Goal: Find specific page/section: Find specific page/section

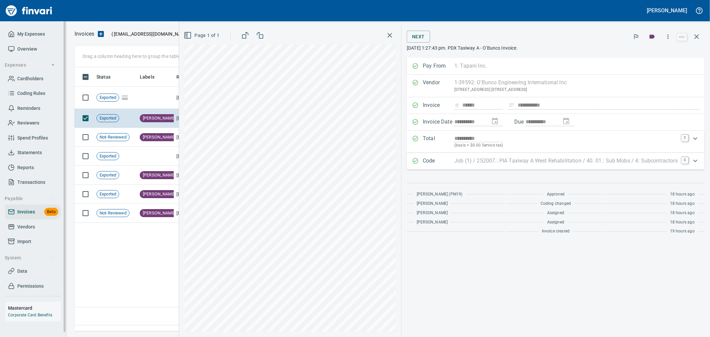
scroll to position [252, 621]
click at [39, 76] on span "Cardholders" at bounding box center [30, 79] width 26 height 8
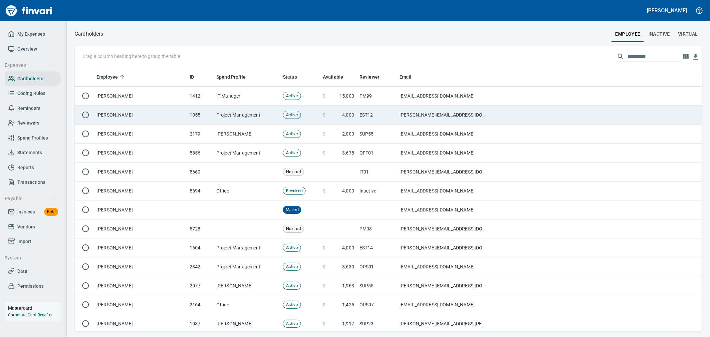
scroll to position [258, 616]
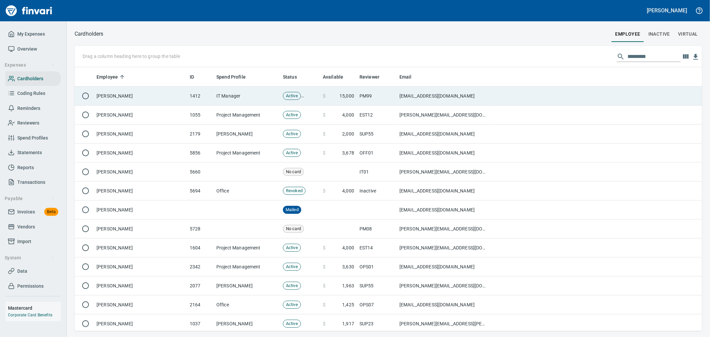
drag, startPoint x: 264, startPoint y: 101, endPoint x: 269, endPoint y: 101, distance: 5.0
click at [264, 101] on td "IT Manager" at bounding box center [247, 95] width 67 height 19
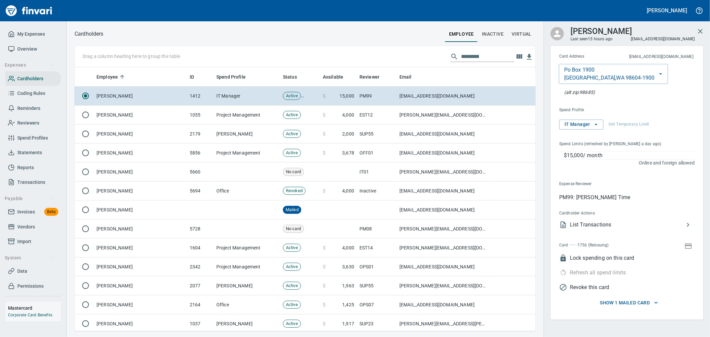
scroll to position [258, 450]
click at [691, 247] on icon "button" at bounding box center [688, 245] width 7 height 5
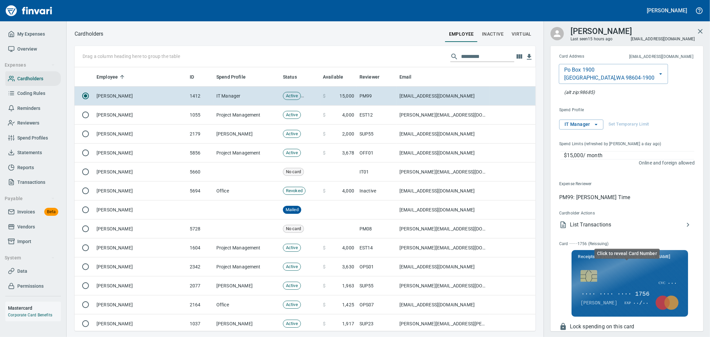
click at [619, 293] on span "···· ···· ···· 1756" at bounding box center [615, 294] width 70 height 9
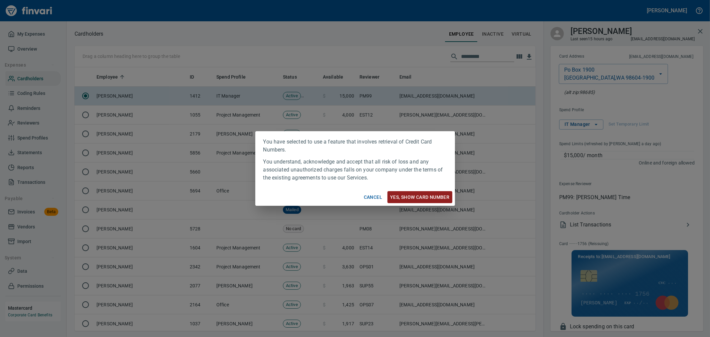
click at [417, 194] on span "Yes, Show card number" at bounding box center [419, 197] width 59 height 8
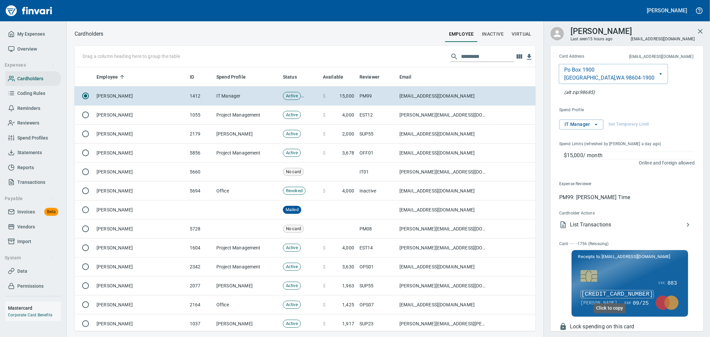
click at [623, 294] on span "[CREDIT_CARD_NUMBER]" at bounding box center [616, 294] width 73 height 9
click at [613, 220] on li "List Transactions" at bounding box center [624, 224] width 141 height 15
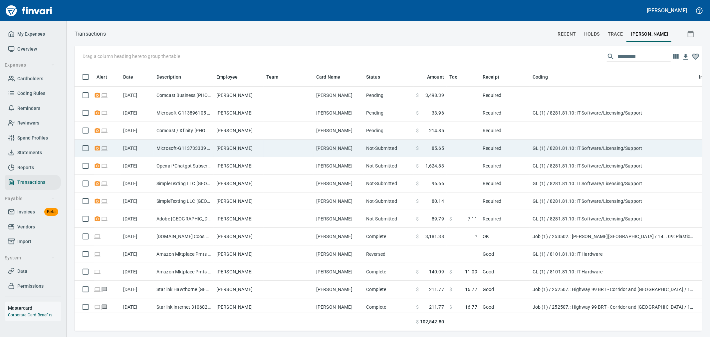
scroll to position [1, 1]
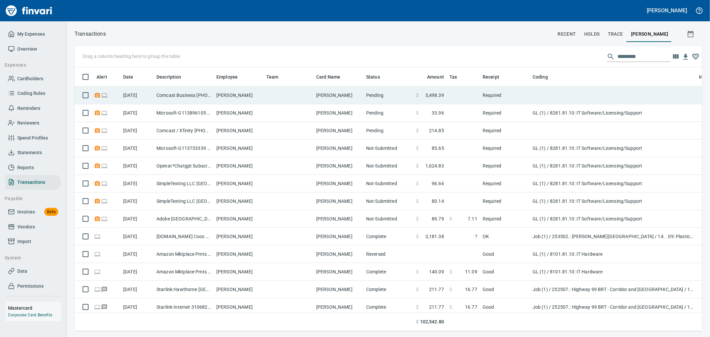
click at [270, 94] on td at bounding box center [288, 95] width 50 height 18
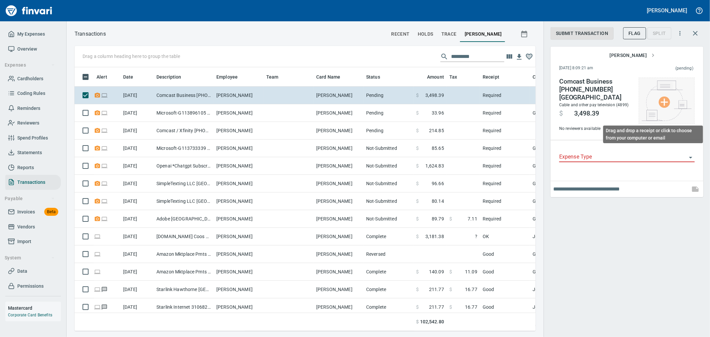
click at [660, 106] on img at bounding box center [666, 101] width 50 height 40
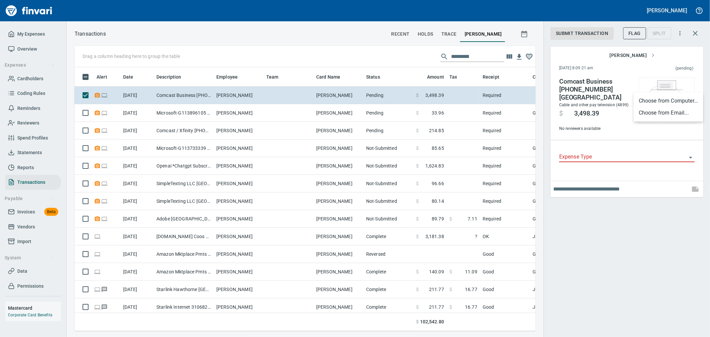
click at [669, 103] on li "Choose from Computer..." at bounding box center [668, 101] width 70 height 12
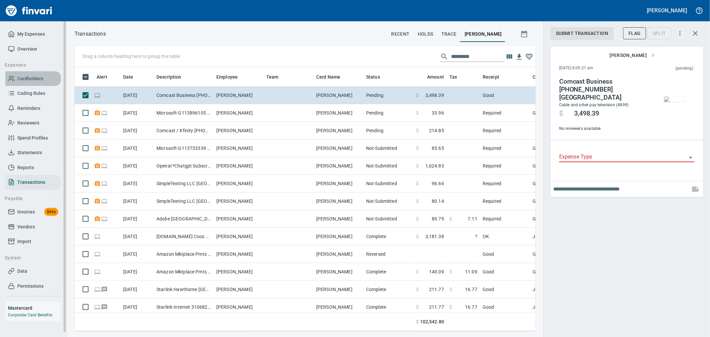
click at [30, 77] on span "Cardholders" at bounding box center [30, 79] width 26 height 8
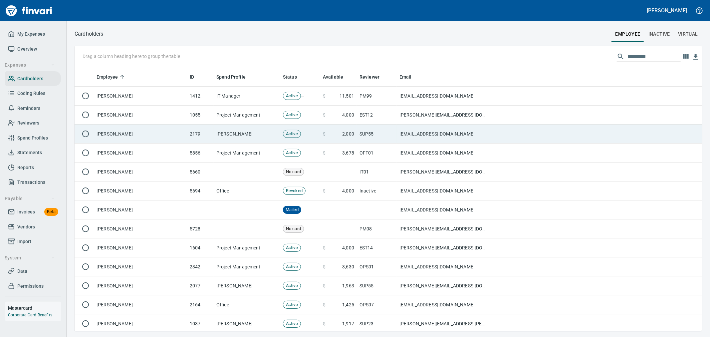
scroll to position [258, 616]
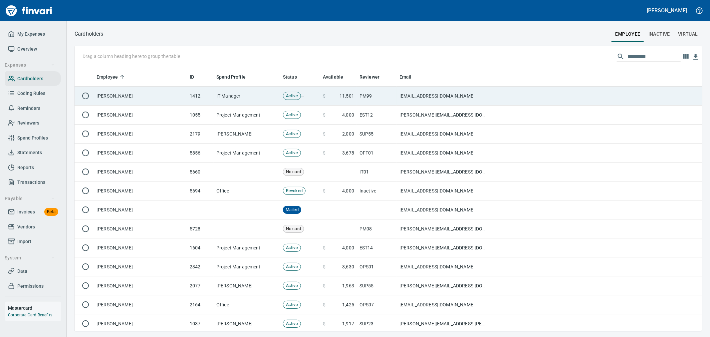
click at [442, 97] on td "[EMAIL_ADDRESS][DOMAIN_NAME]" at bounding box center [443, 95] width 93 height 19
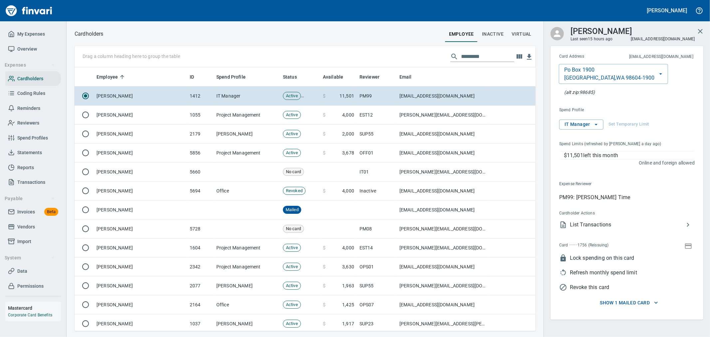
scroll to position [258, 450]
click at [688, 246] on icon "button" at bounding box center [688, 245] width 7 height 5
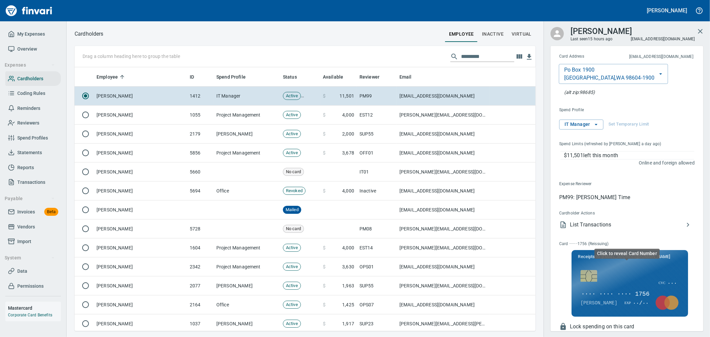
click at [618, 291] on span "···· ···· ···· 1756" at bounding box center [615, 294] width 70 height 9
click at [615, 291] on span "[CREDIT_CARD_NUMBER]" at bounding box center [616, 294] width 73 height 9
click at [623, 294] on span "[CREDIT_CARD_NUMBER]" at bounding box center [616, 294] width 73 height 9
click at [701, 35] on button "button" at bounding box center [700, 31] width 16 height 16
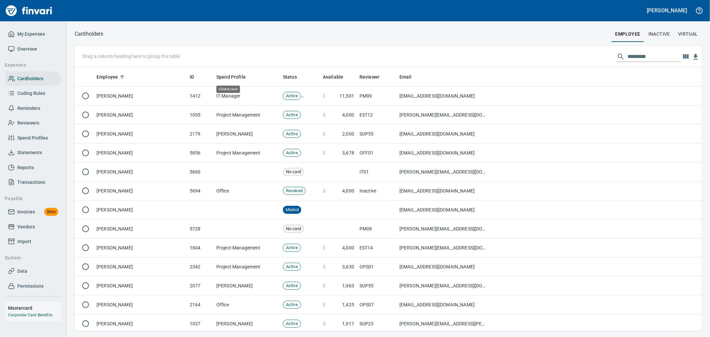
scroll to position [258, 616]
drag, startPoint x: 32, startPoint y: 226, endPoint x: 51, endPoint y: 227, distance: 19.3
click at [32, 226] on span "Vendors" at bounding box center [26, 227] width 18 height 8
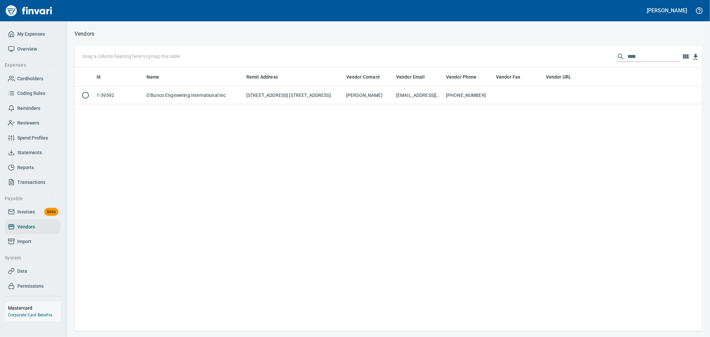
scroll to position [1, 1]
drag, startPoint x: 646, startPoint y: 59, endPoint x: 543, endPoint y: 55, distance: 102.9
click at [543, 55] on div "Drag a column heading here to group the table ****" at bounding box center [388, 56] width 627 height 21
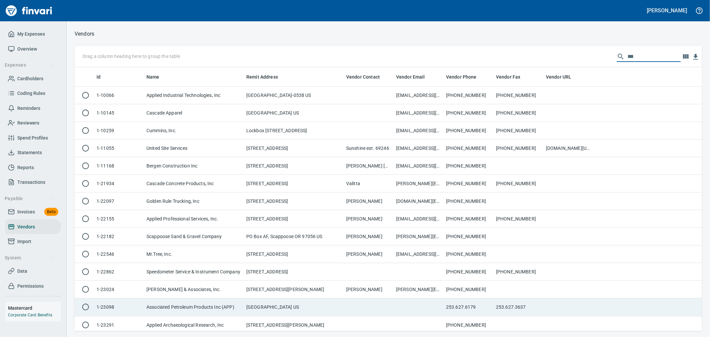
type input "***"
click at [370, 305] on td at bounding box center [368, 307] width 50 height 18
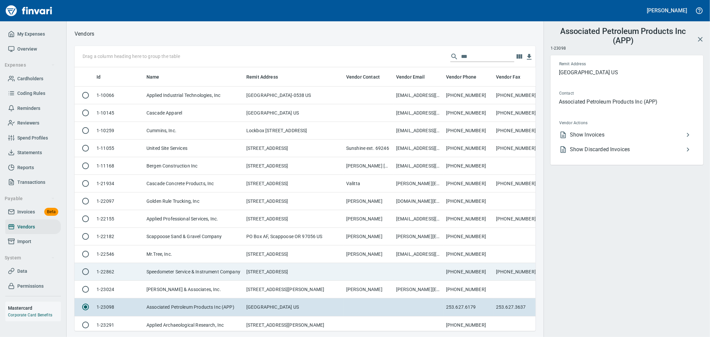
scroll to position [252, 450]
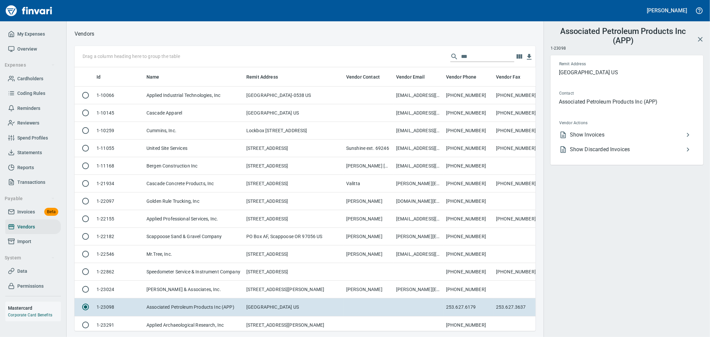
click at [606, 137] on span "Show Invoices" at bounding box center [627, 135] width 114 height 8
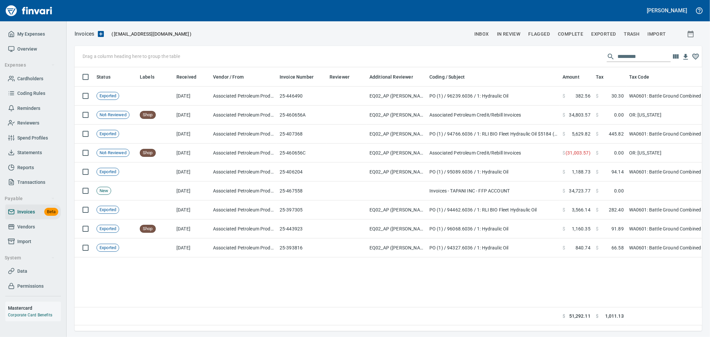
scroll to position [252, 621]
